Goal: Task Accomplishment & Management: Use online tool/utility

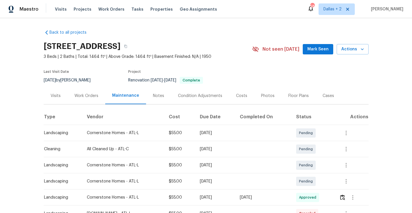
scroll to position [14, 0]
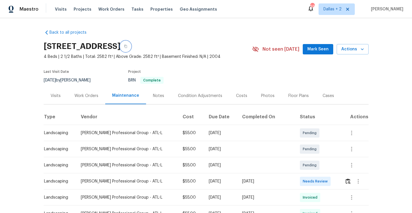
click at [127, 45] on icon "button" at bounding box center [125, 46] width 3 height 3
click at [348, 184] on img "button" at bounding box center [348, 180] width 5 height 5
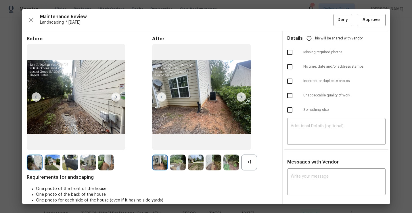
click at [248, 163] on div "+1" at bounding box center [249, 163] width 16 height 16
click at [115, 96] on img at bounding box center [115, 96] width 9 height 9
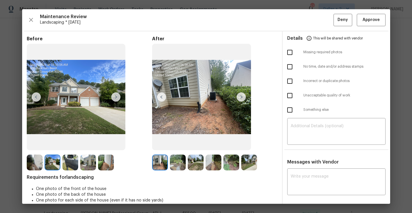
click at [241, 94] on img at bounding box center [241, 96] width 9 height 9
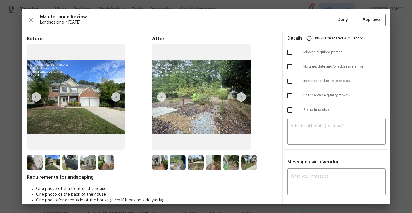
click at [49, 165] on img at bounding box center [53, 163] width 16 height 16
click at [174, 163] on img at bounding box center [178, 163] width 16 height 16
click at [243, 97] on img at bounding box center [241, 96] width 9 height 9
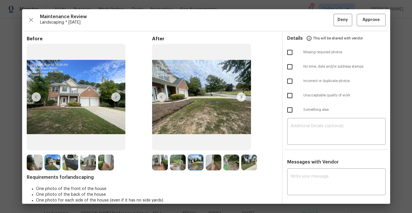
click at [240, 96] on img at bounding box center [241, 96] width 9 height 9
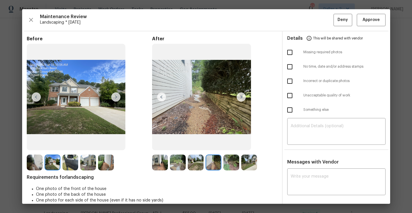
click at [242, 98] on img at bounding box center [241, 96] width 9 height 9
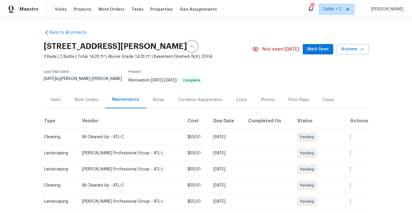
click at [187, 46] on button "button" at bounding box center [192, 46] width 10 height 10
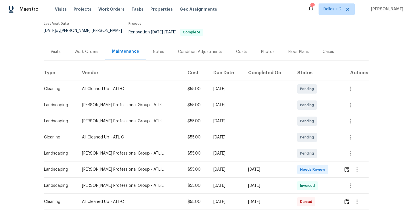
scroll to position [63, 0]
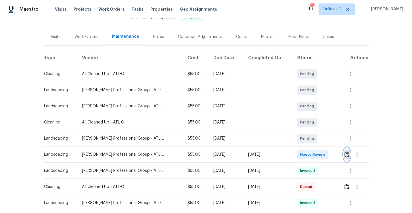
click at [348, 152] on img "button" at bounding box center [347, 154] width 5 height 5
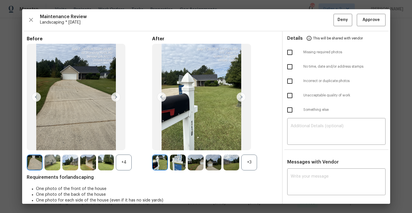
click at [255, 164] on div "+3" at bounding box center [249, 163] width 16 height 16
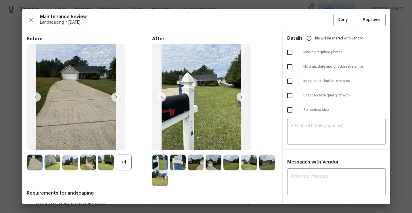
click at [120, 166] on div "+4" at bounding box center [124, 163] width 16 height 16
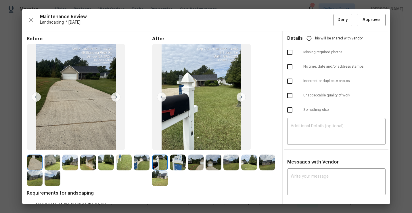
click at [181, 162] on img at bounding box center [178, 163] width 16 height 16
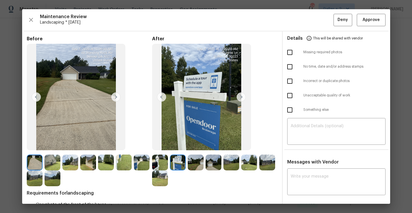
click at [203, 165] on img at bounding box center [196, 163] width 16 height 16
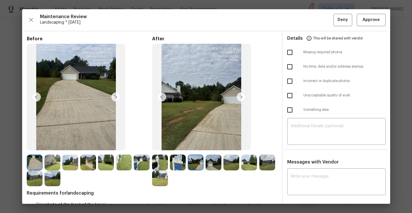
click at [215, 162] on img at bounding box center [214, 163] width 16 height 16
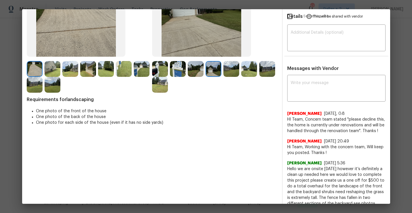
scroll to position [0, 0]
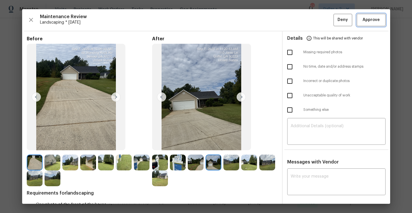
click at [372, 22] on span "Approve" at bounding box center [371, 19] width 17 height 7
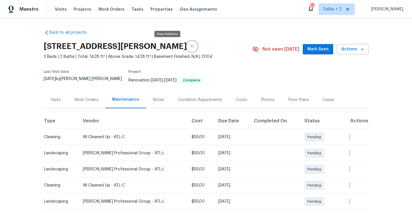
click at [187, 43] on button "button" at bounding box center [192, 46] width 10 height 10
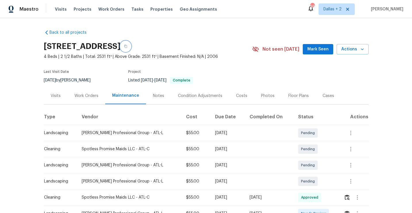
click at [127, 46] on icon "button" at bounding box center [125, 46] width 3 height 3
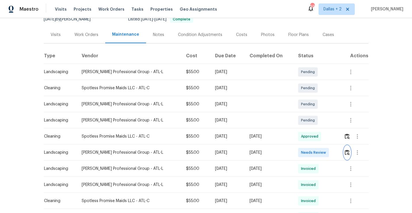
click at [347, 153] on img "button" at bounding box center [347, 152] width 5 height 5
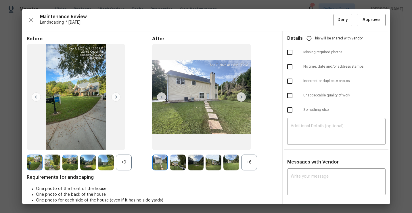
click at [252, 163] on div "+6" at bounding box center [249, 163] width 16 height 16
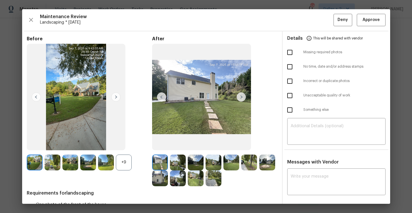
click at [127, 163] on div "+9" at bounding box center [124, 163] width 16 height 16
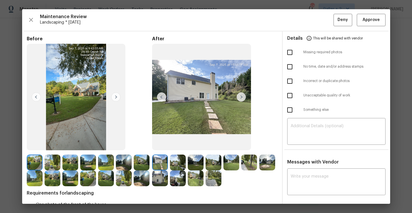
click at [239, 98] on img at bounding box center [241, 96] width 9 height 9
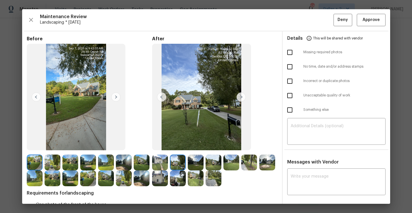
click at [213, 166] on img at bounding box center [214, 163] width 16 height 16
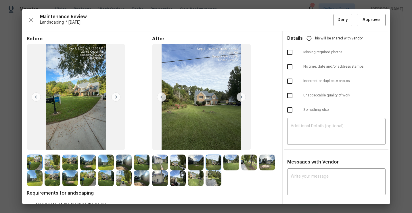
click at [164, 182] on img at bounding box center [160, 178] width 16 height 16
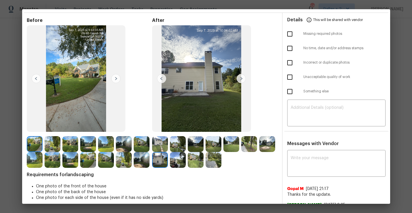
scroll to position [0, 0]
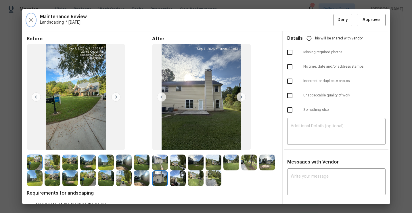
click at [30, 20] on icon "button" at bounding box center [31, 20] width 4 height 4
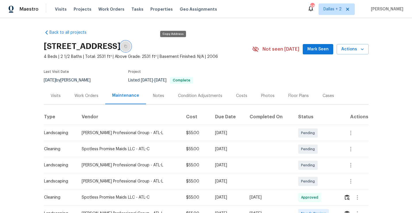
click at [127, 45] on icon "button" at bounding box center [125, 46] width 3 height 3
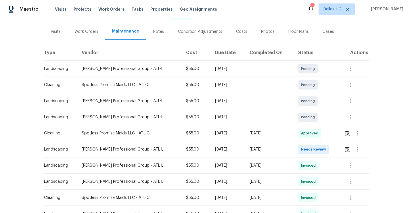
scroll to position [71, 0]
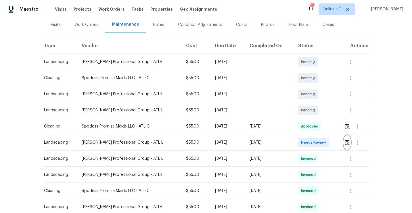
click at [346, 143] on img "button" at bounding box center [347, 142] width 5 height 5
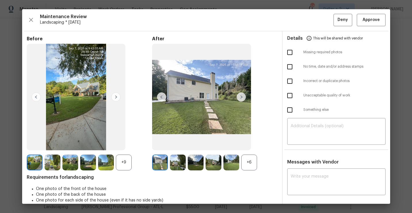
click at [254, 164] on div "+6" at bounding box center [249, 163] width 16 height 16
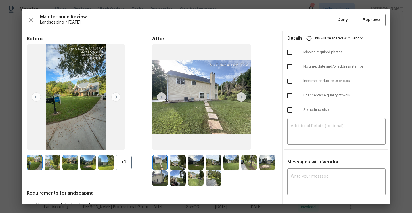
scroll to position [32, 0]
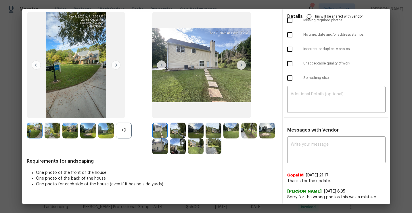
click at [156, 129] on img at bounding box center [160, 131] width 16 height 16
click at [240, 67] on img at bounding box center [241, 64] width 9 height 9
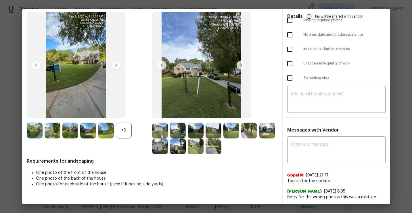
scroll to position [0, 0]
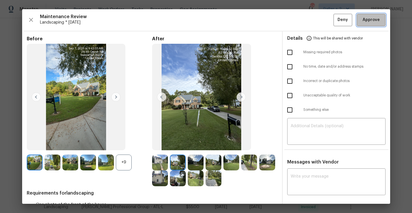
click at [367, 21] on span "Approve" at bounding box center [371, 19] width 17 height 7
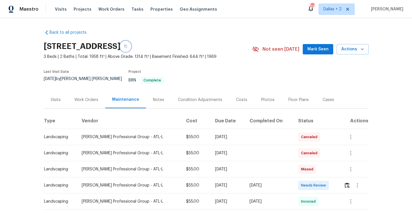
click at [131, 46] on button "button" at bounding box center [126, 46] width 10 height 10
click at [349, 182] on img "button" at bounding box center [347, 184] width 5 height 5
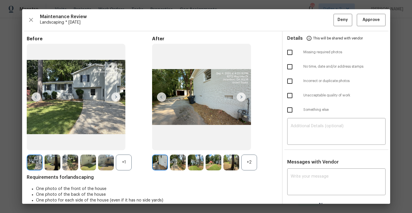
click at [244, 161] on div "+2" at bounding box center [249, 163] width 16 height 16
click at [115, 156] on div at bounding box center [107, 163] width 18 height 16
click at [120, 163] on div "+1" at bounding box center [124, 163] width 16 height 16
click at [53, 162] on img at bounding box center [53, 163] width 16 height 16
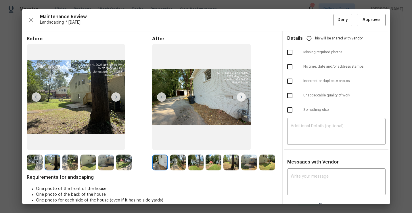
click at [176, 163] on img at bounding box center [178, 163] width 16 height 16
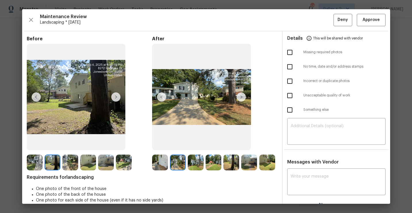
click at [242, 96] on img at bounding box center [241, 96] width 9 height 9
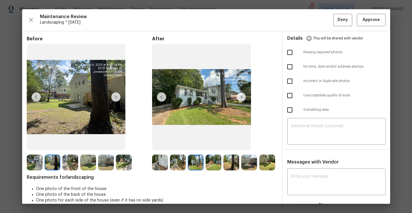
click at [242, 96] on img at bounding box center [241, 96] width 9 height 9
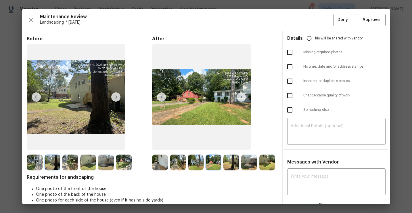
click at [231, 161] on img at bounding box center [232, 163] width 16 height 16
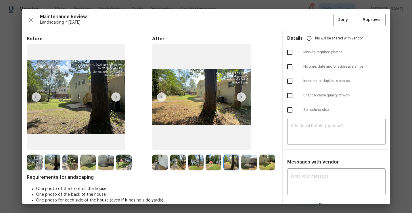
click at [244, 96] on img at bounding box center [241, 96] width 9 height 9
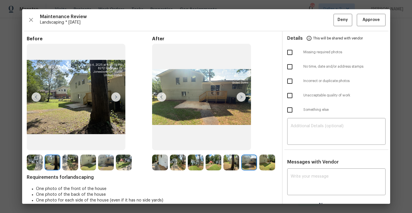
click at [244, 96] on img at bounding box center [241, 96] width 9 height 9
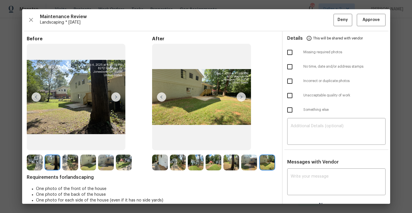
click at [33, 163] on img at bounding box center [35, 163] width 16 height 16
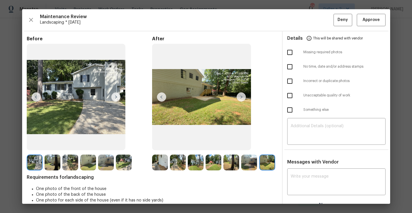
click at [118, 97] on img at bounding box center [115, 96] width 9 height 9
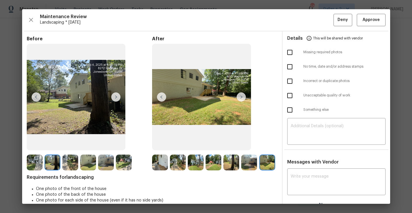
click at [118, 97] on img at bounding box center [115, 96] width 9 height 9
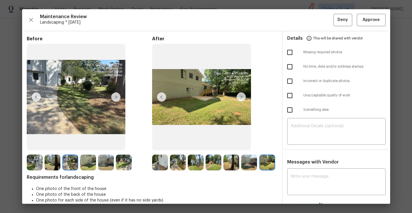
click at [68, 167] on img at bounding box center [70, 163] width 16 height 16
click at [95, 164] on img at bounding box center [88, 163] width 16 height 16
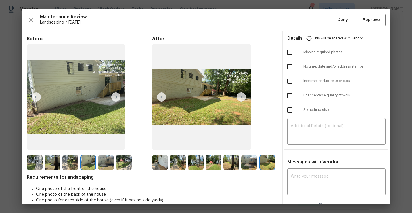
click at [193, 164] on img at bounding box center [196, 163] width 16 height 16
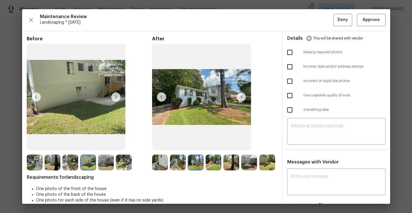
click at [179, 161] on img at bounding box center [178, 163] width 16 height 16
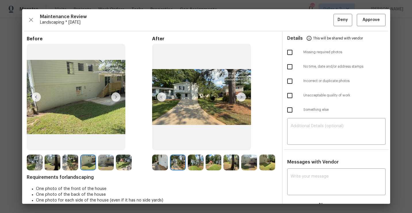
click at [215, 161] on img at bounding box center [214, 163] width 16 height 16
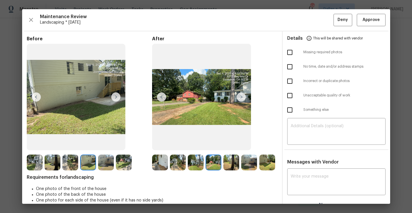
click at [235, 161] on img at bounding box center [232, 163] width 16 height 16
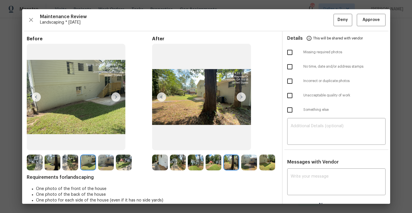
click at [250, 158] on img at bounding box center [249, 163] width 16 height 16
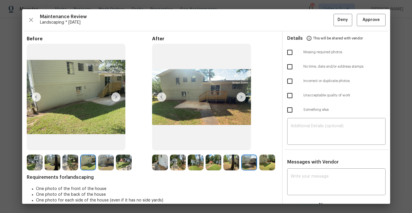
click at [266, 161] on img at bounding box center [268, 163] width 16 height 16
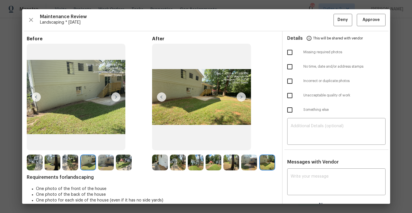
click at [160, 164] on img at bounding box center [160, 163] width 16 height 16
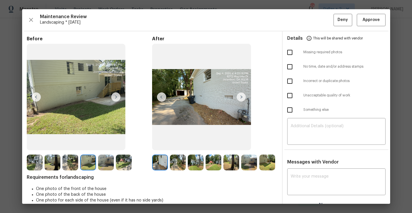
click at [32, 159] on img at bounding box center [35, 163] width 16 height 16
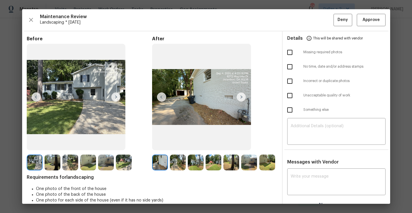
scroll to position [8, 0]
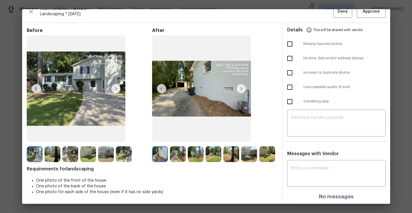
click at [265, 157] on img at bounding box center [268, 154] width 16 height 16
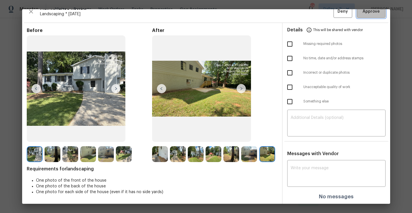
click at [364, 15] on button "Approve" at bounding box center [371, 11] width 29 height 12
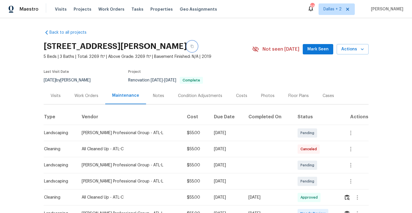
click at [197, 49] on button "button" at bounding box center [192, 46] width 10 height 10
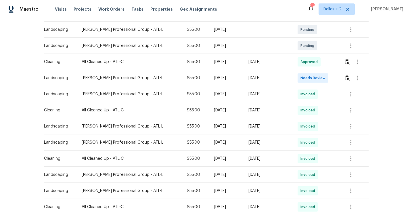
scroll to position [135, 0]
click at [346, 79] on img "button" at bounding box center [347, 77] width 5 height 5
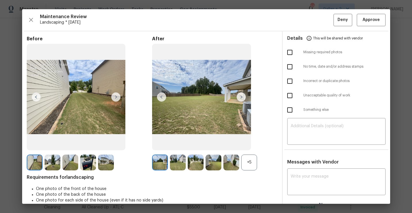
click at [246, 163] on div "+5" at bounding box center [249, 163] width 16 height 16
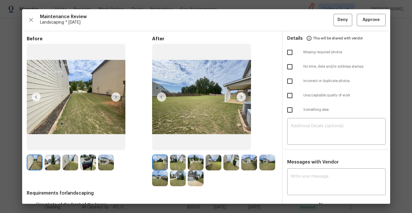
click at [88, 158] on img at bounding box center [88, 163] width 16 height 16
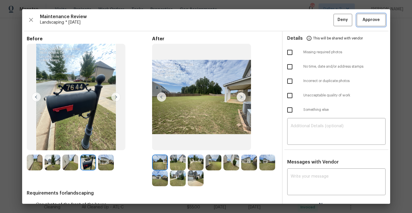
click at [376, 18] on span "Approve" at bounding box center [371, 19] width 17 height 7
